Goal: Information Seeking & Learning: Check status

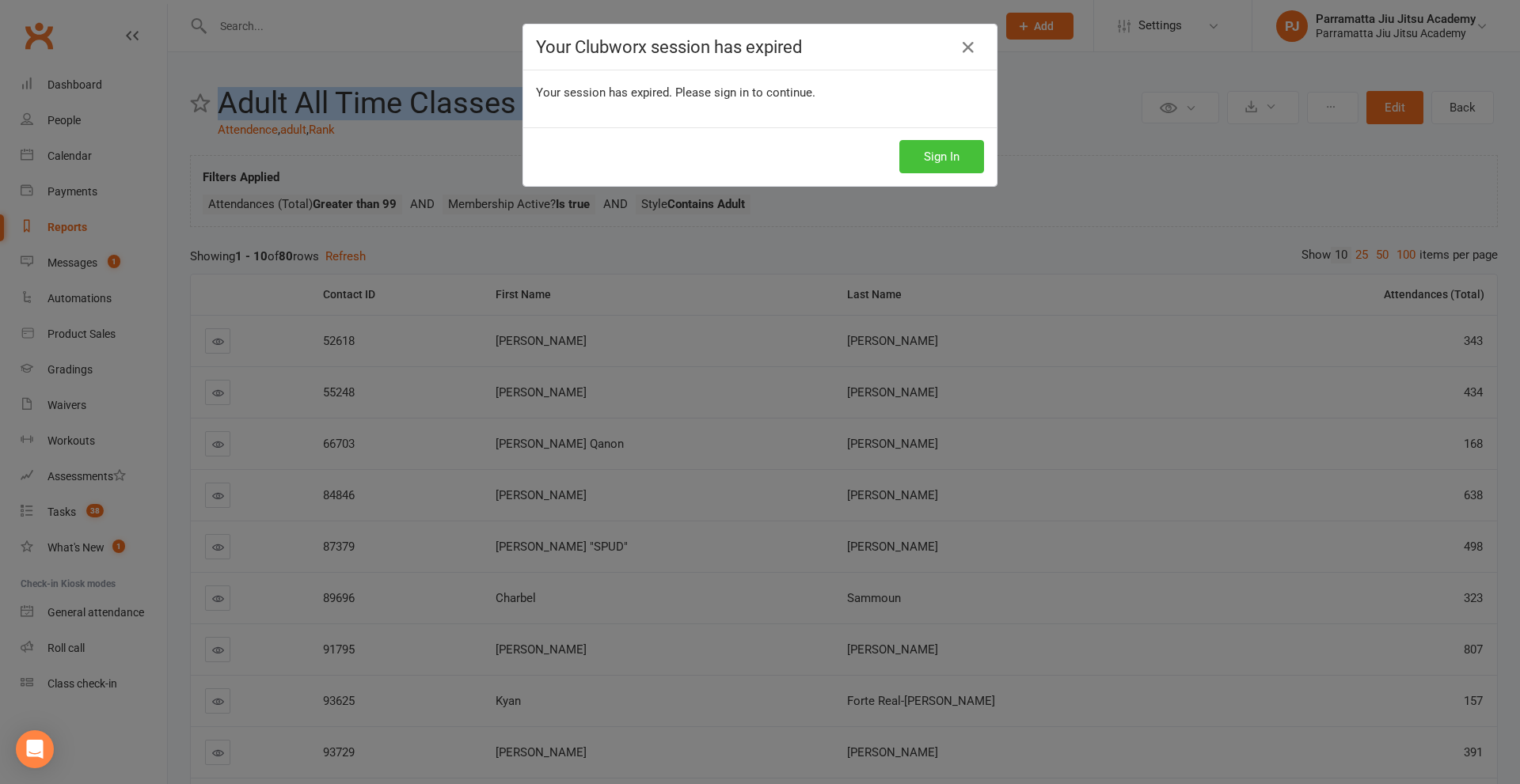
click at [928, 154] on button "Sign In" at bounding box center [941, 156] width 85 height 34
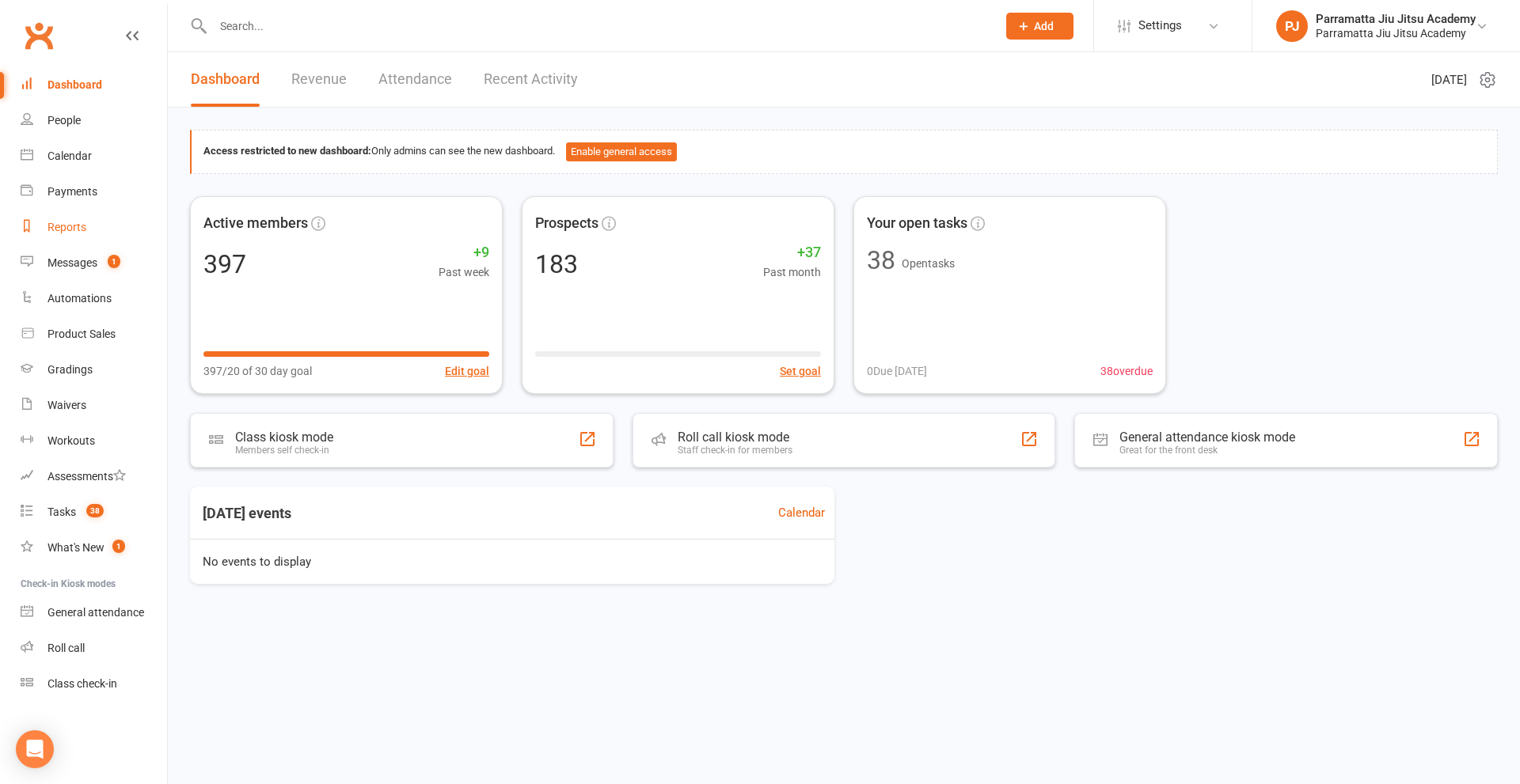
click at [66, 219] on link "Reports" at bounding box center [93, 227] width 146 height 35
select select "25"
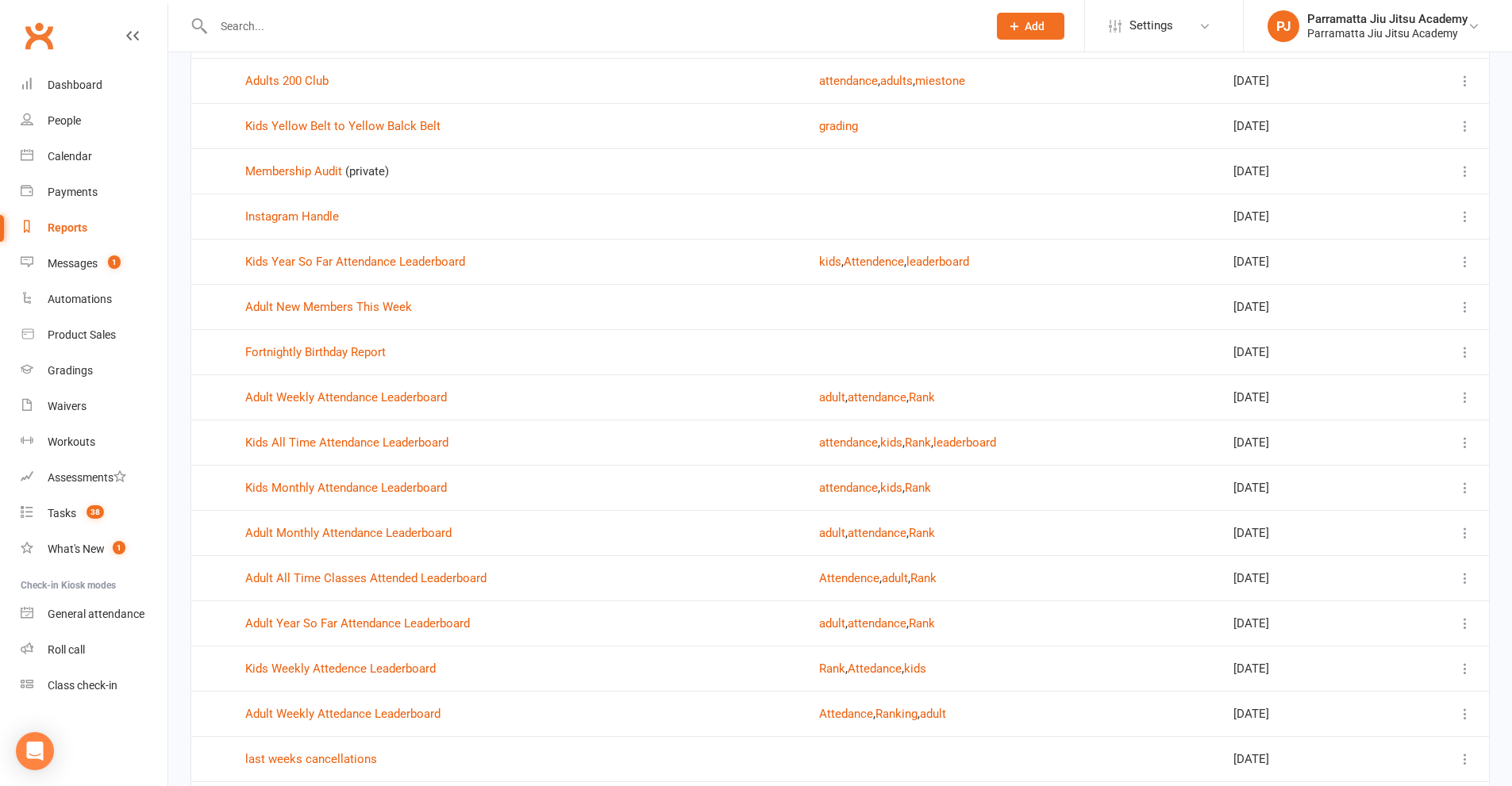
scroll to position [159, 0]
click at [374, 439] on link "Kids All Time Attendance Leaderboard" at bounding box center [347, 442] width 204 height 14
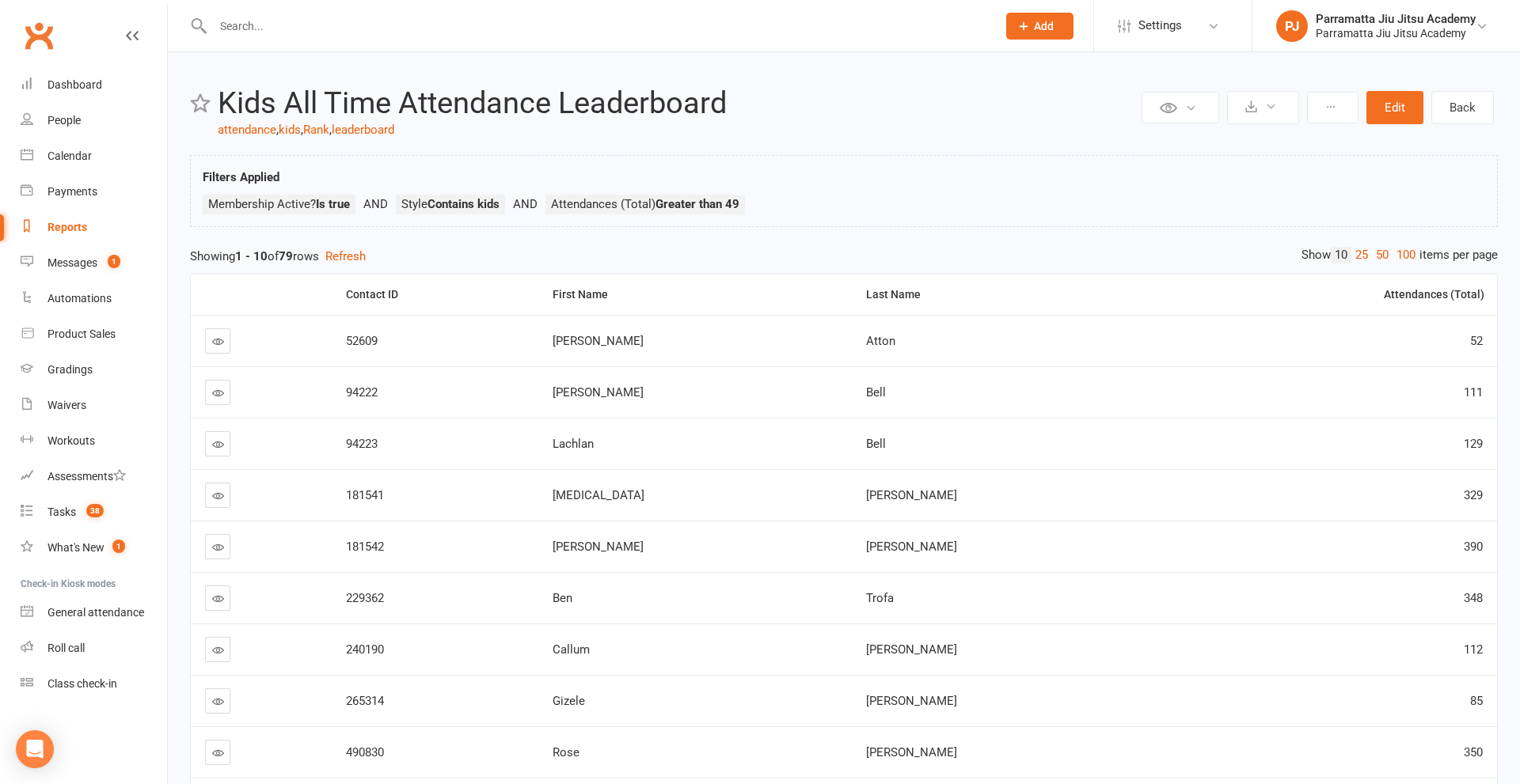
select select "25"
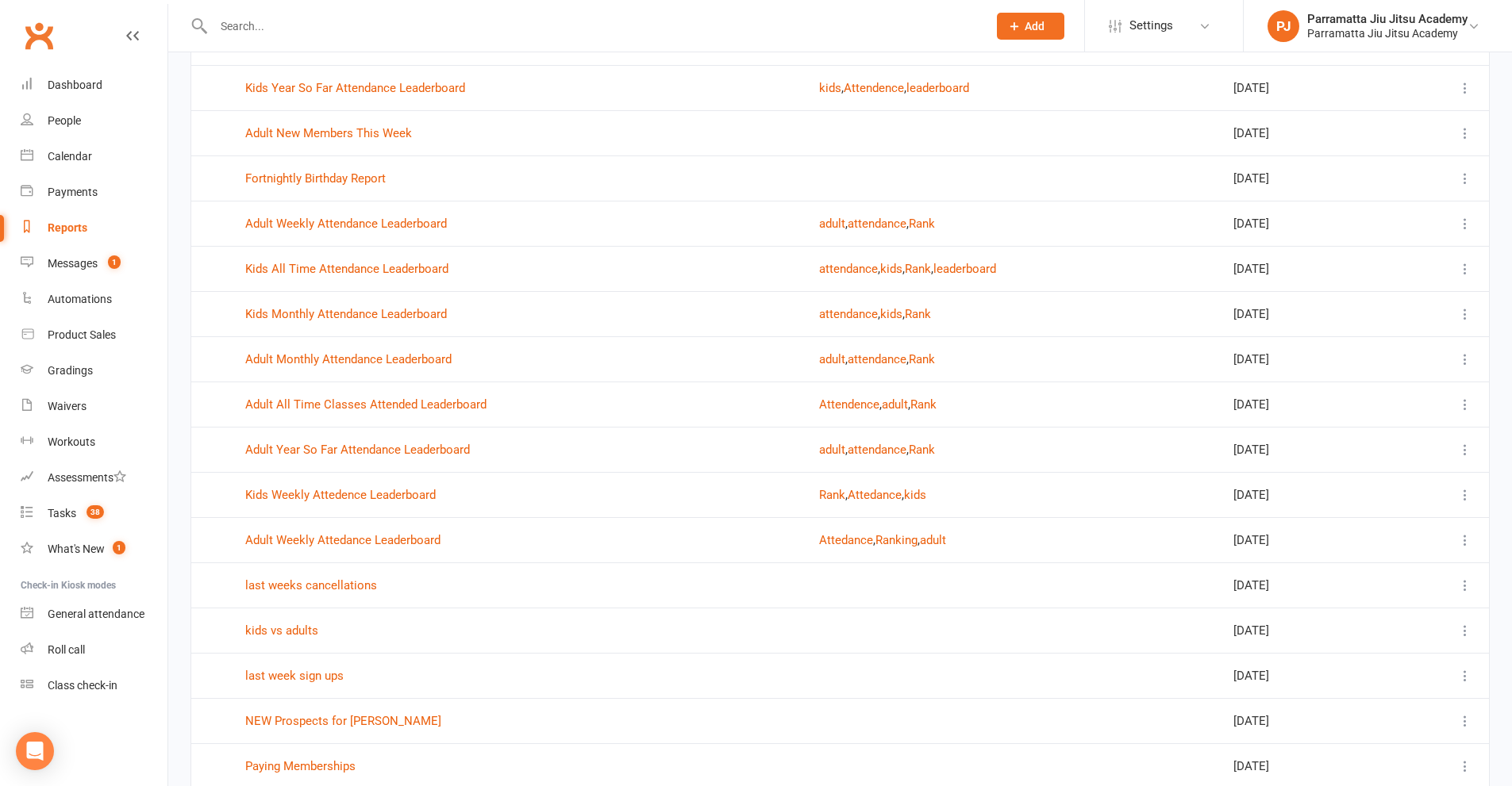
scroll to position [397, 0]
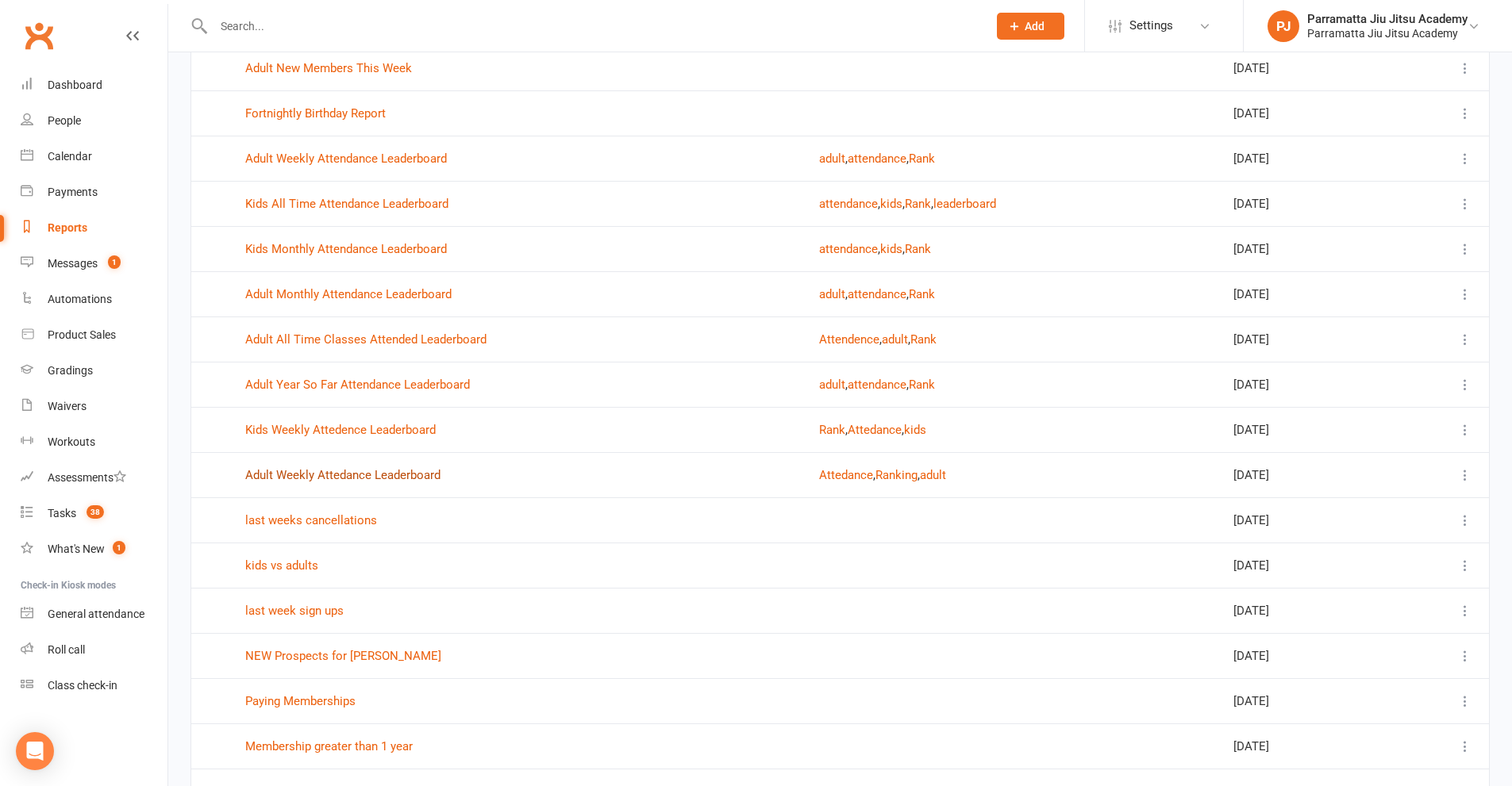
click at [368, 478] on link "Adult Weekly Attedance Leaderboard" at bounding box center [343, 474] width 195 height 14
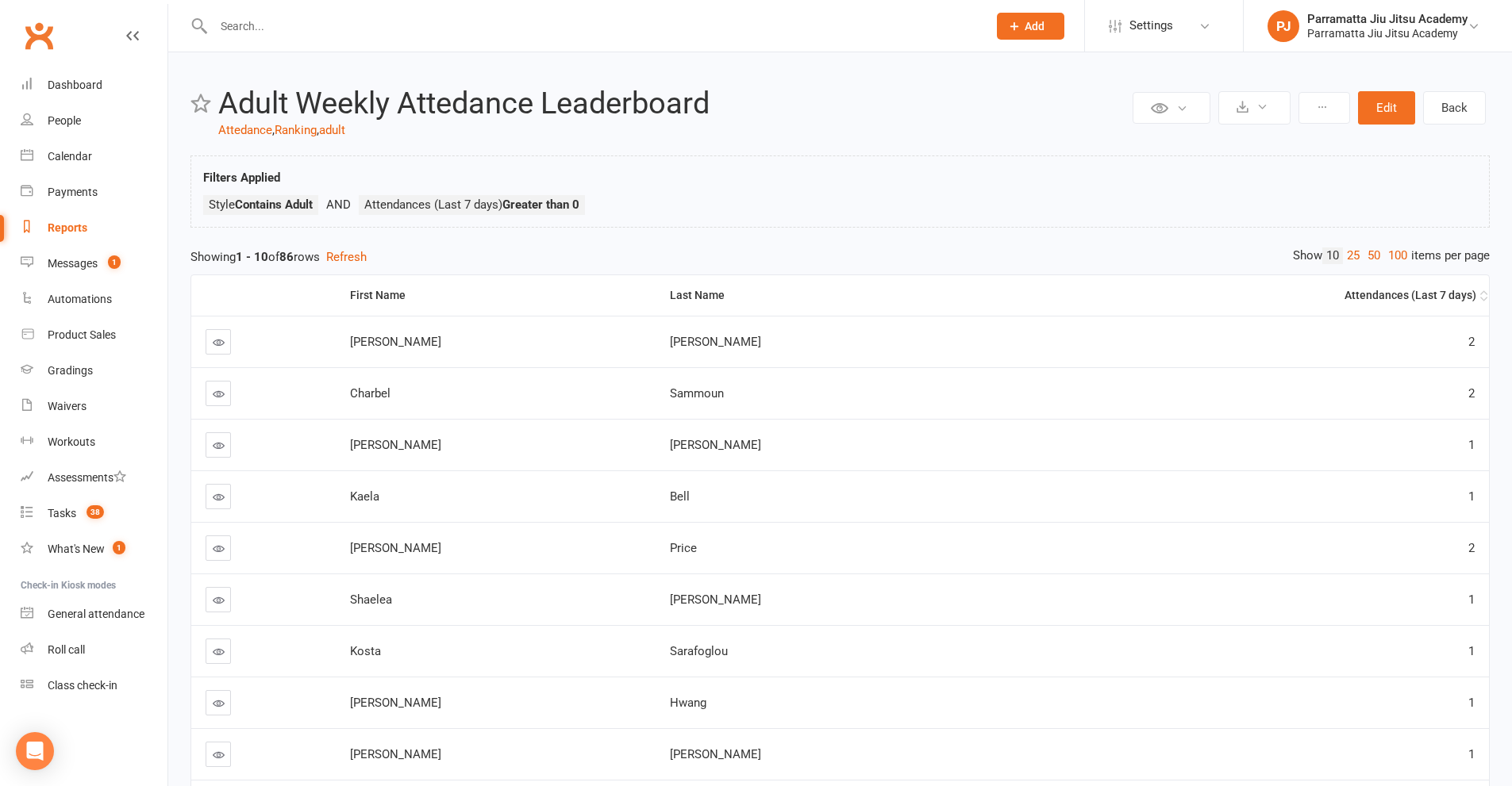
click at [1411, 291] on div "Attendances (Last 7 days)" at bounding box center [1278, 295] width 397 height 12
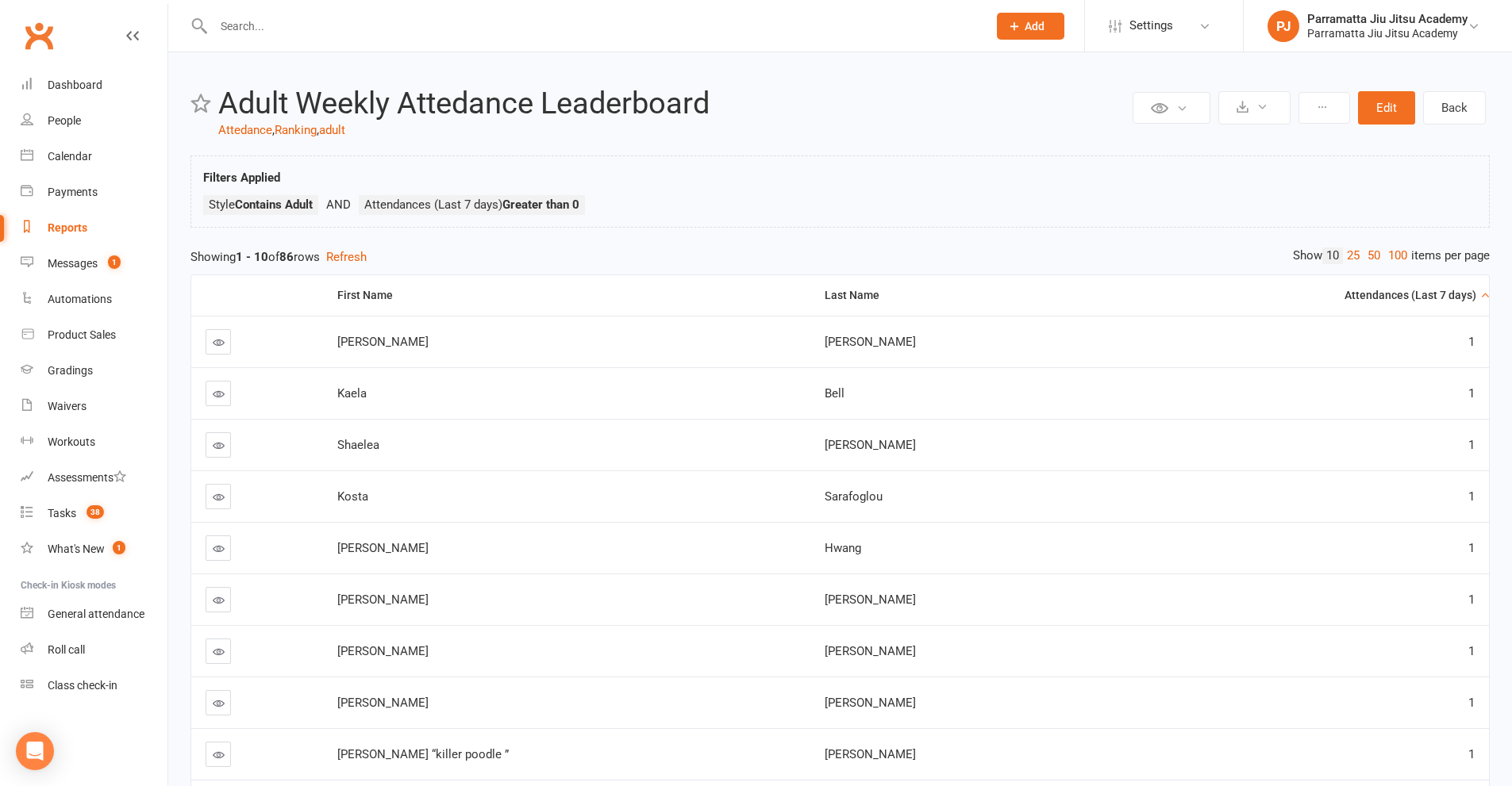
click at [1392, 296] on div "Attendances (Last 7 days)" at bounding box center [1296, 295] width 360 height 12
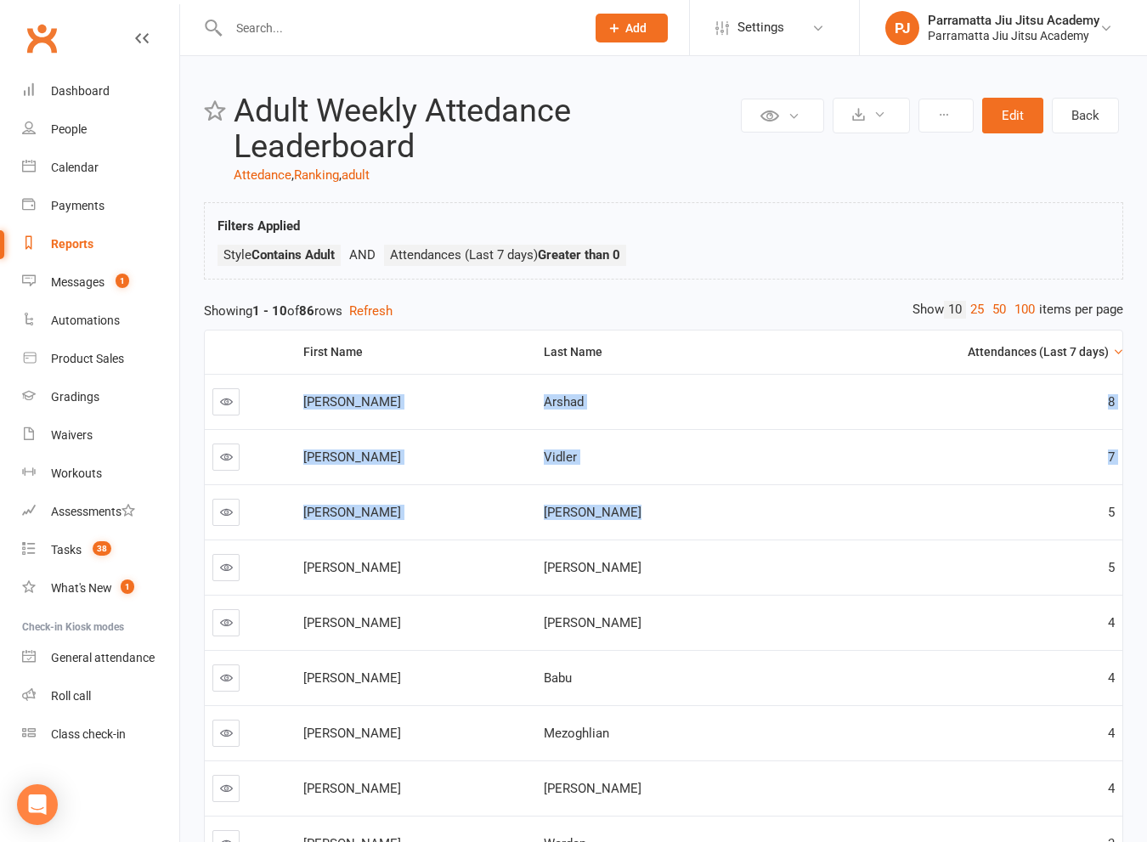
scroll to position [0, 1]
drag, startPoint x: 325, startPoint y: 399, endPoint x: 1120, endPoint y: 601, distance: 820.8
click at [1120, 601] on tbody "[PERSON_NAME] 8 [PERSON_NAME] 7 [PERSON_NAME] 5 [PERSON_NAME] 5 [PERSON_NAME] 4…" at bounding box center [663, 650] width 918 height 552
copy tbody "[PERSON_NAME] 8 [PERSON_NAME] 7 [PERSON_NAME] 5 [PERSON_NAME] 5 [PERSON_NAME] 4"
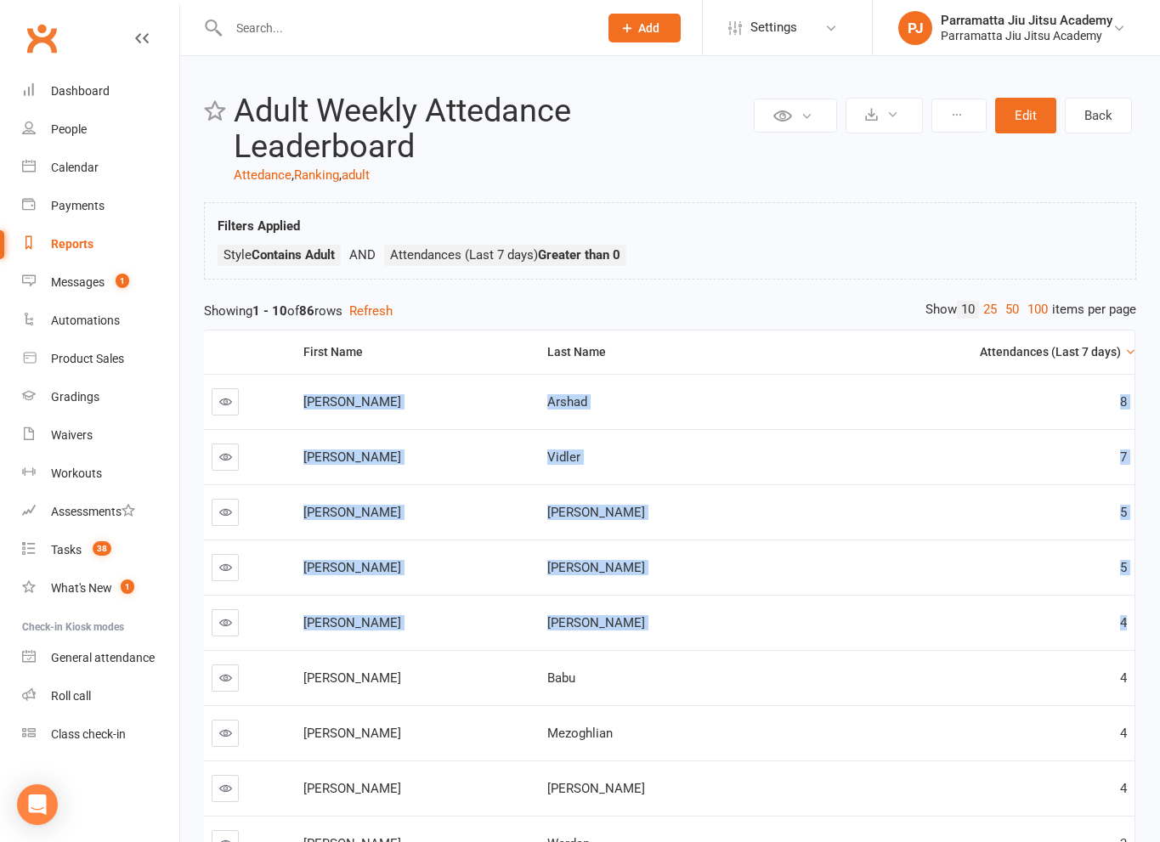
select select "25"
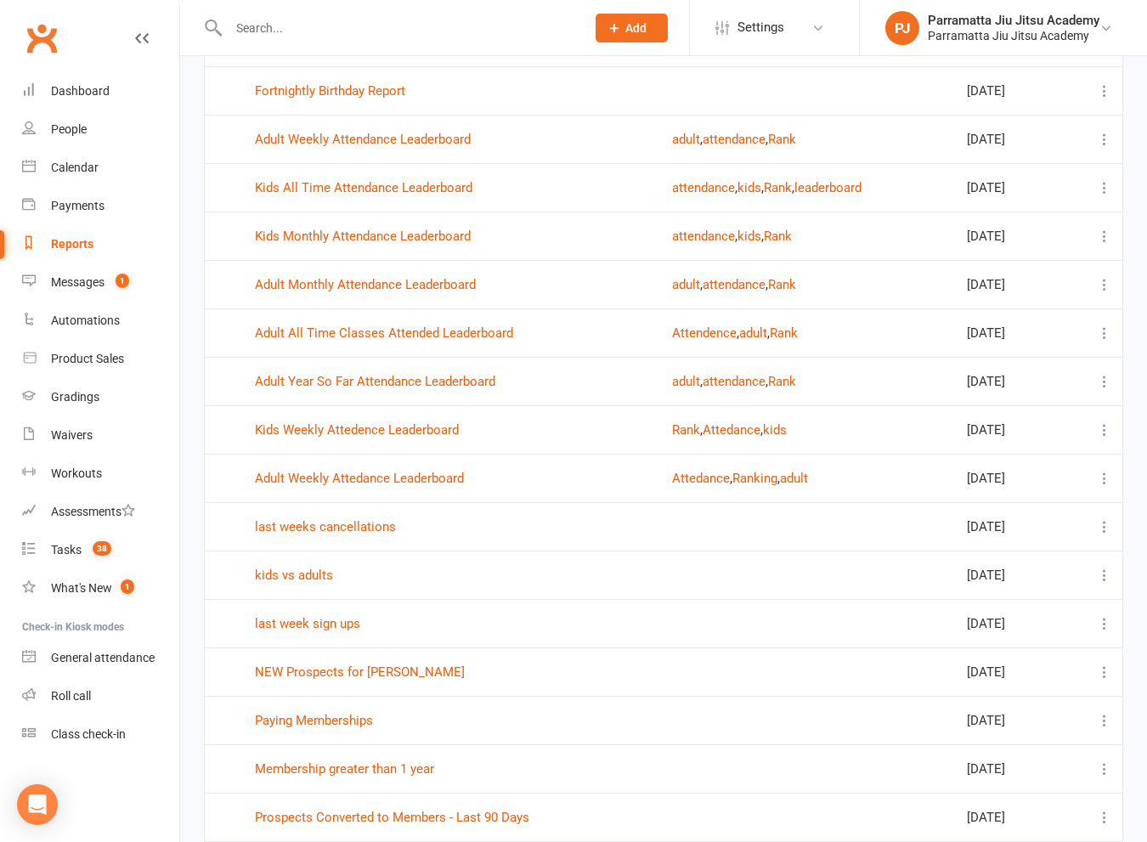
scroll to position [425, 0]
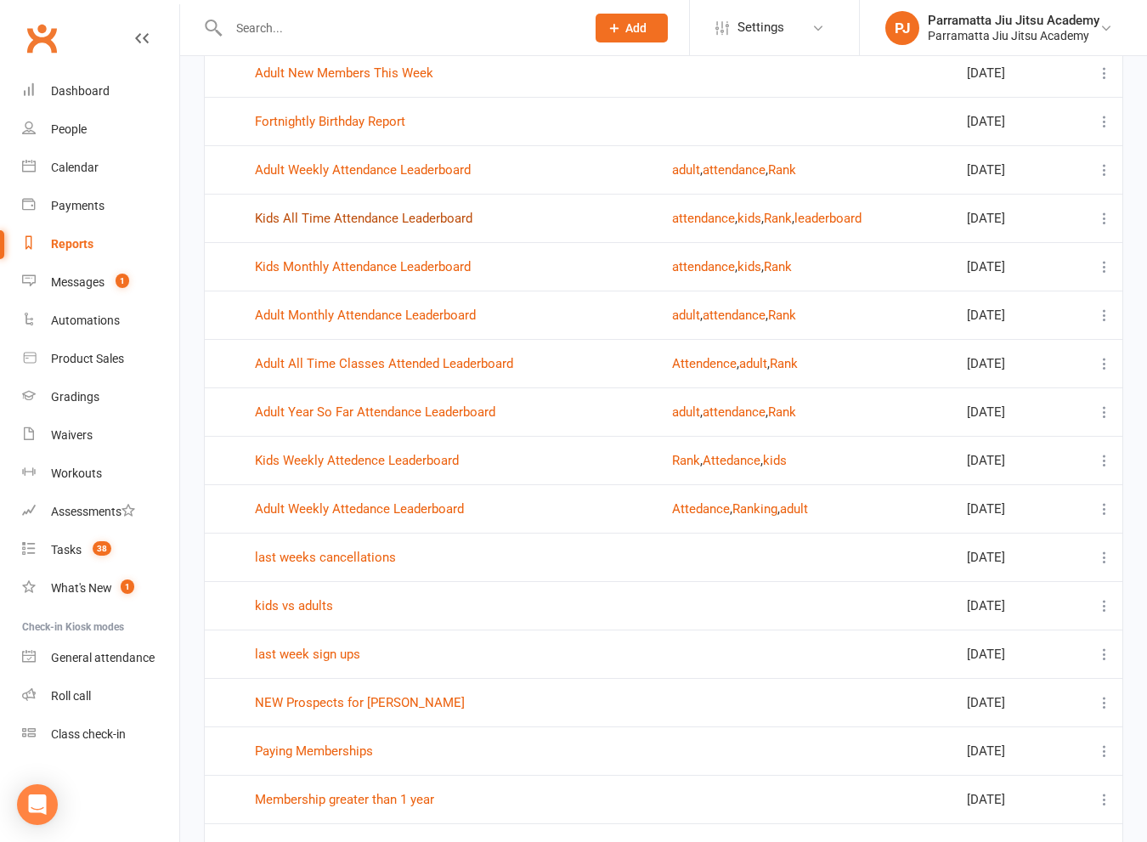
click at [398, 222] on link "Kids All Time Attendance Leaderboard" at bounding box center [364, 218] width 218 height 15
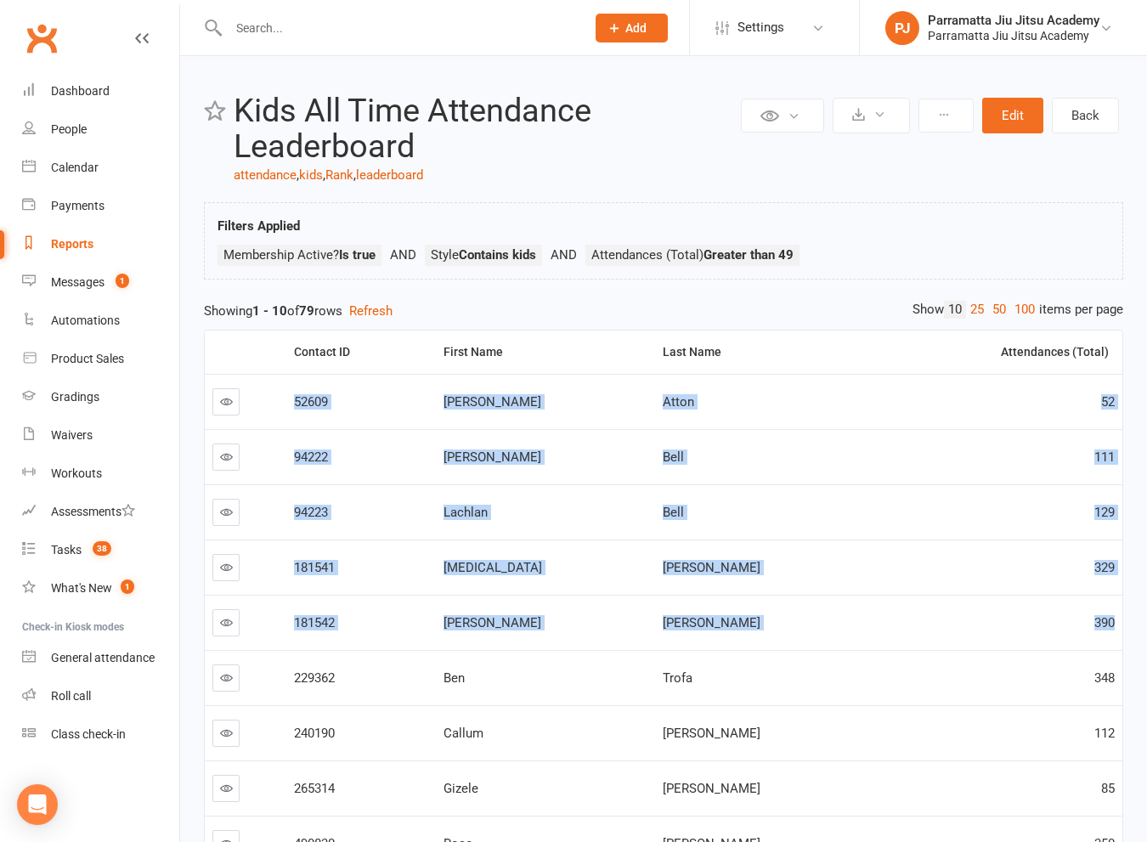
drag, startPoint x: 304, startPoint y: 401, endPoint x: 1122, endPoint y: 611, distance: 844.1
click at [1122, 611] on tbody "52609 [PERSON_NAME] 52 94222 [PERSON_NAME] 111 94223 [PERSON_NAME] 129 181541 […" at bounding box center [664, 650] width 918 height 552
copy tbody "52609 [PERSON_NAME] 52 94222 [PERSON_NAME] 111 94223 [PERSON_NAME] 129 181541 […"
